Goal: Information Seeking & Learning: Find specific fact

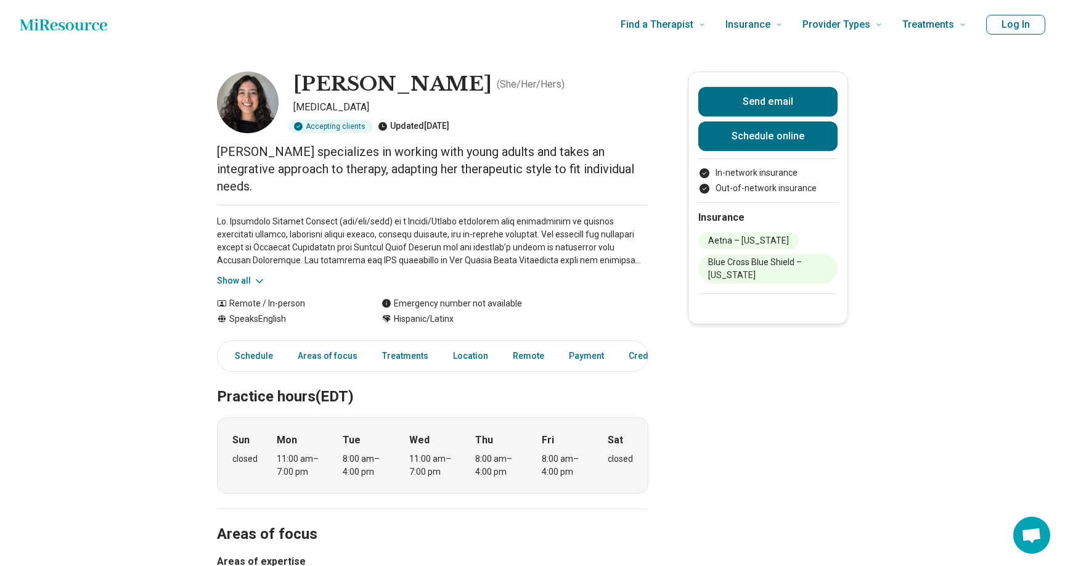
click at [237, 256] on div "Show all" at bounding box center [432, 246] width 431 height 83
click at [237, 274] on button "Show all" at bounding box center [241, 280] width 49 height 13
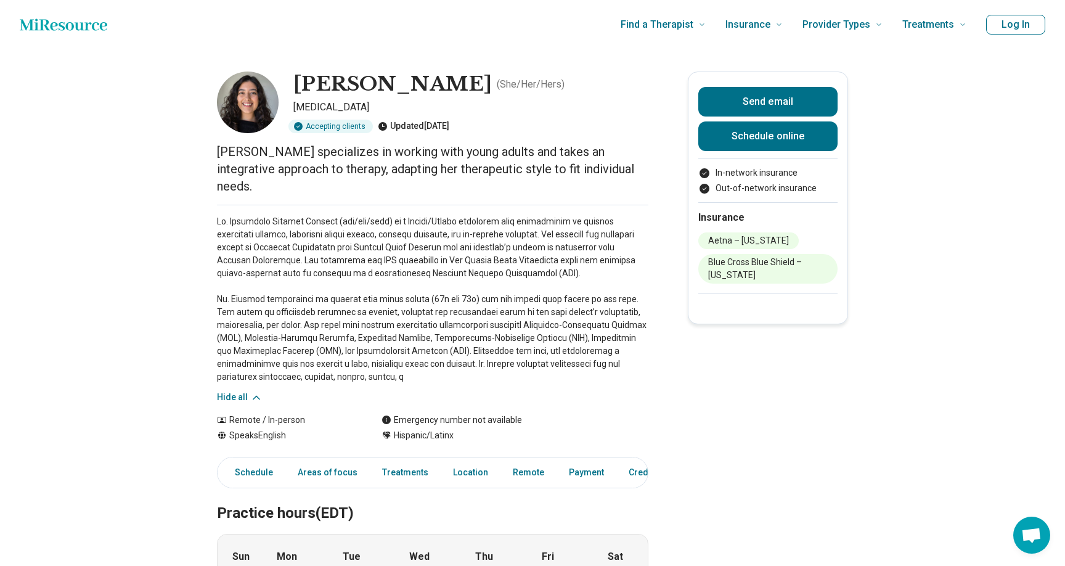
drag, startPoint x: 250, startPoint y: 228, endPoint x: 398, endPoint y: 370, distance: 205.3
click at [398, 370] on div "Hide all" at bounding box center [432, 304] width 431 height 199
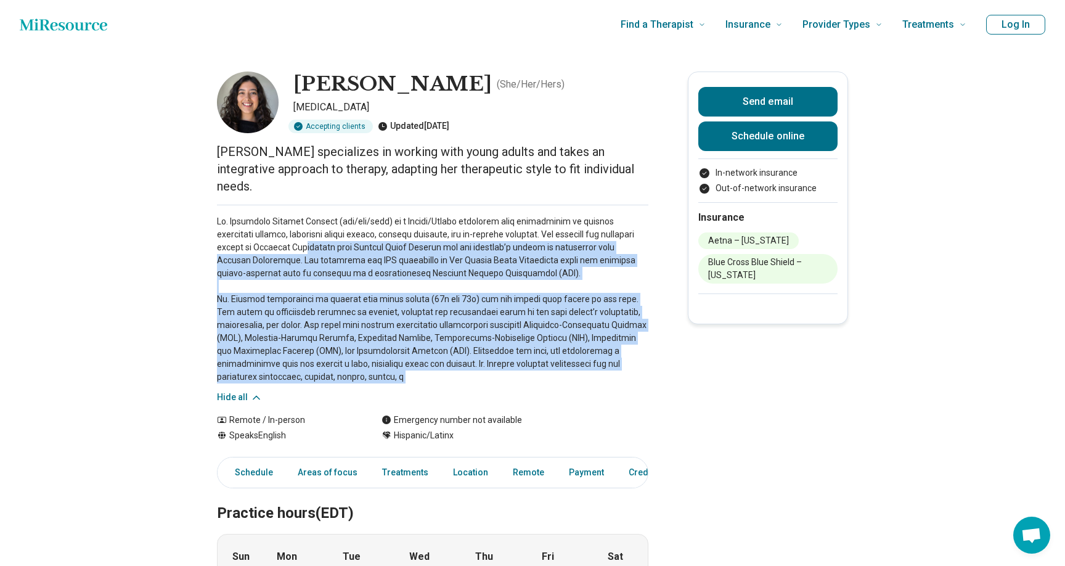
drag, startPoint x: 398, startPoint y: 370, endPoint x: 259, endPoint y: 236, distance: 192.7
click at [259, 236] on div "Hide all" at bounding box center [432, 304] width 431 height 199
click at [259, 236] on p at bounding box center [432, 299] width 431 height 168
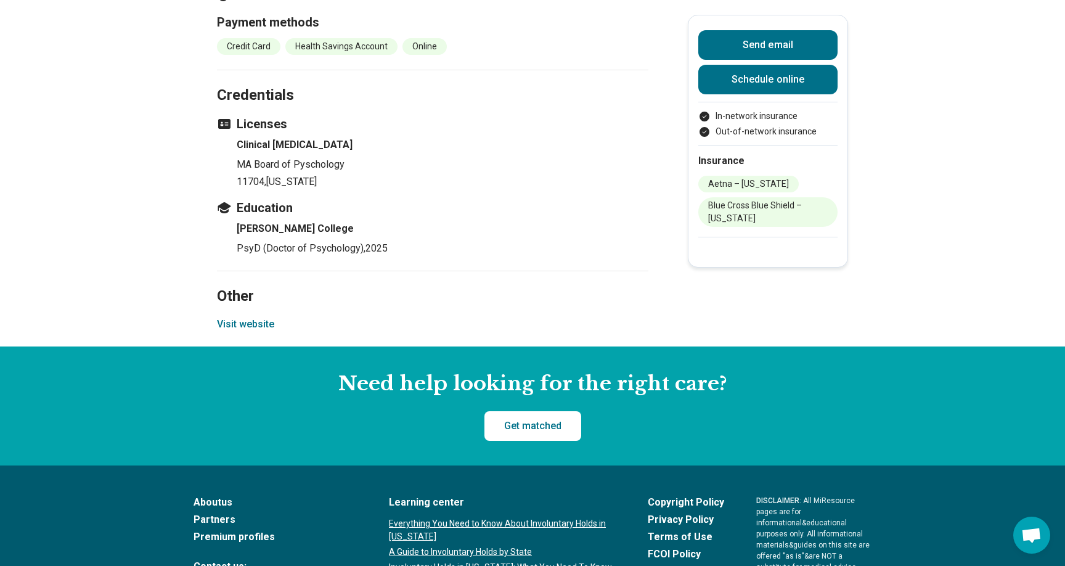
scroll to position [1459, 0]
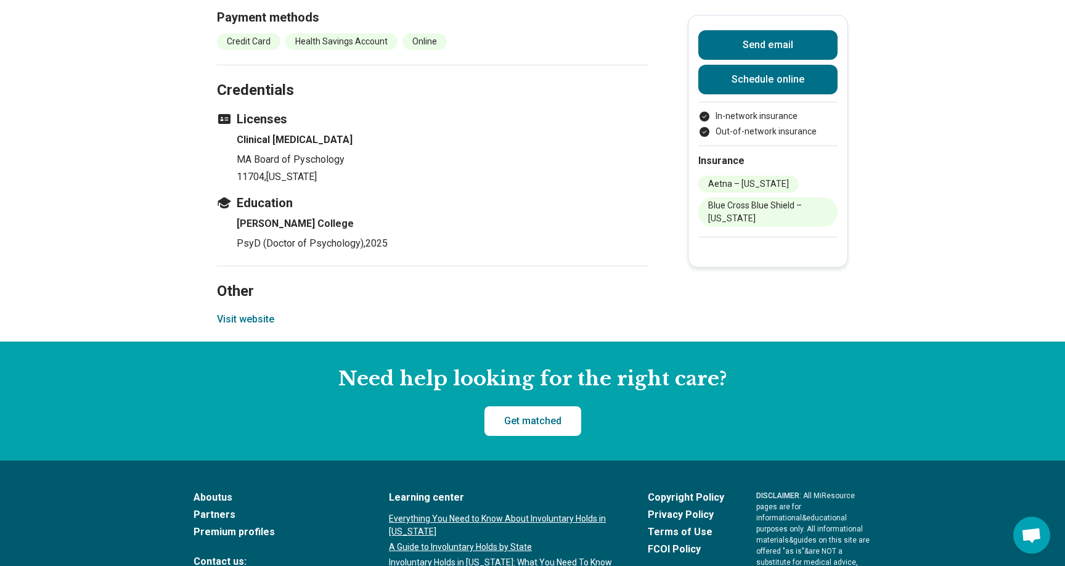
drag, startPoint x: 328, startPoint y: 166, endPoint x: 283, endPoint y: 128, distance: 59.1
click at [283, 133] on li "Clinical [MEDICAL_DATA] MA Board of Pyschology 11704 , [US_STATE]" at bounding box center [443, 159] width 412 height 52
click at [283, 133] on h4 "Clinical [MEDICAL_DATA]" at bounding box center [443, 140] width 412 height 15
drag, startPoint x: 283, startPoint y: 128, endPoint x: 310, endPoint y: 160, distance: 42.0
click at [310, 160] on li "Clinical [MEDICAL_DATA] MA Board of Pyschology 11704 , [US_STATE]" at bounding box center [443, 159] width 412 height 52
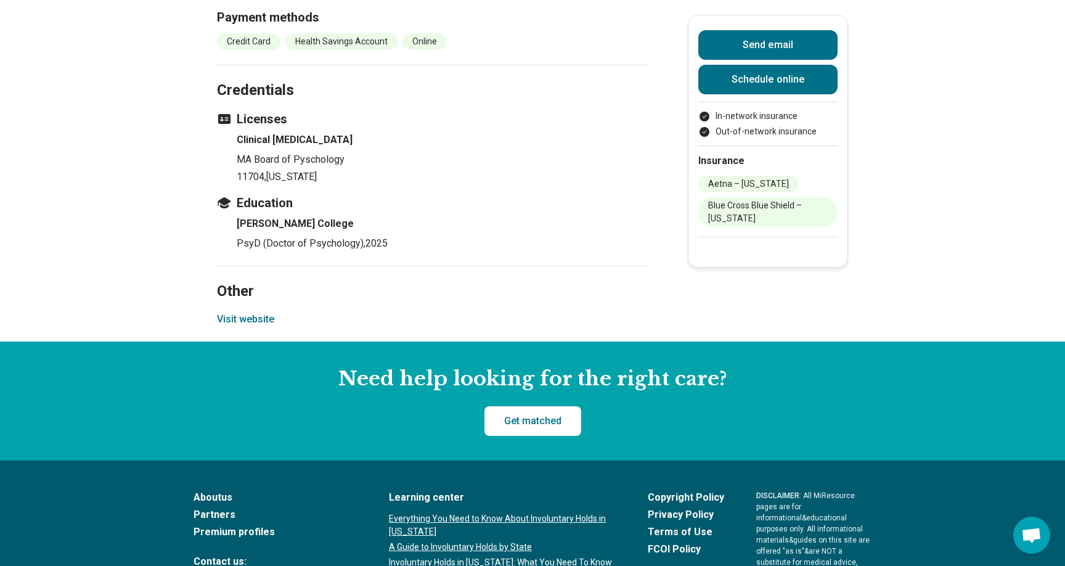
click at [310, 171] on span ", [US_STATE]" at bounding box center [290, 177] width 52 height 12
